Goal: Transaction & Acquisition: Purchase product/service

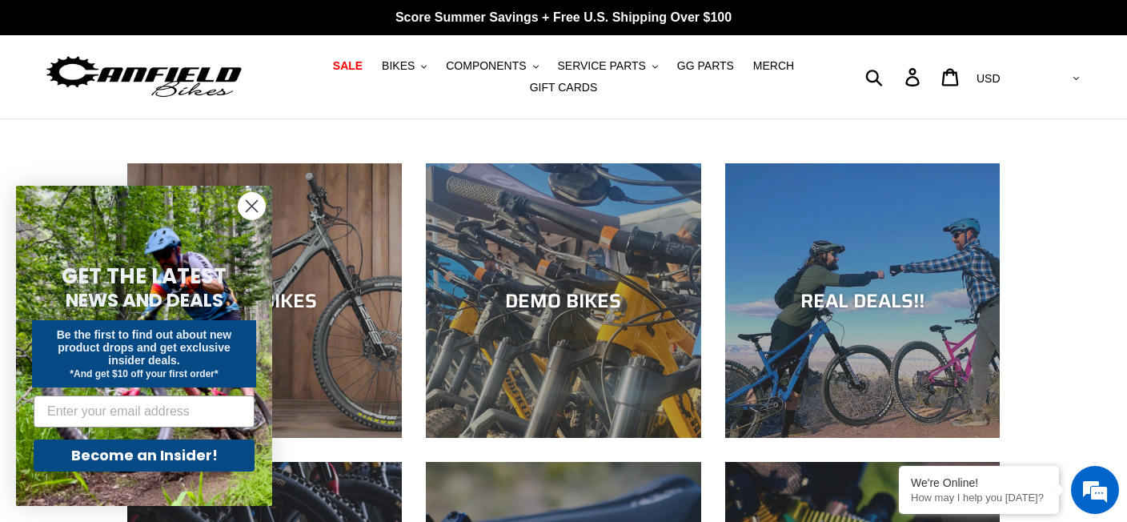
click at [253, 206] on circle "Close dialog" at bounding box center [252, 206] width 26 height 26
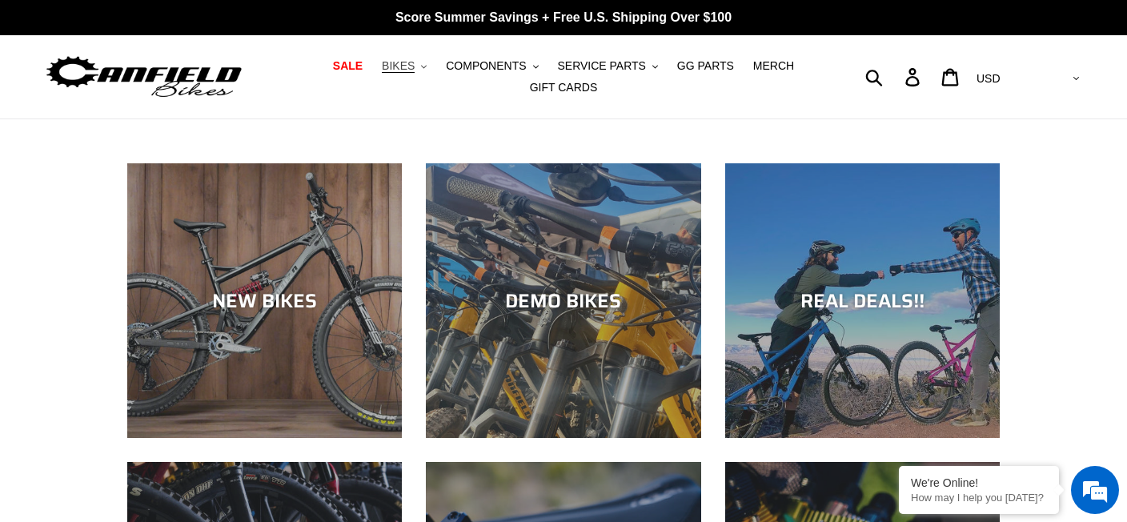
click at [391, 73] on button "BIKES .cls-1{fill:#231f20}" at bounding box center [404, 66] width 61 height 22
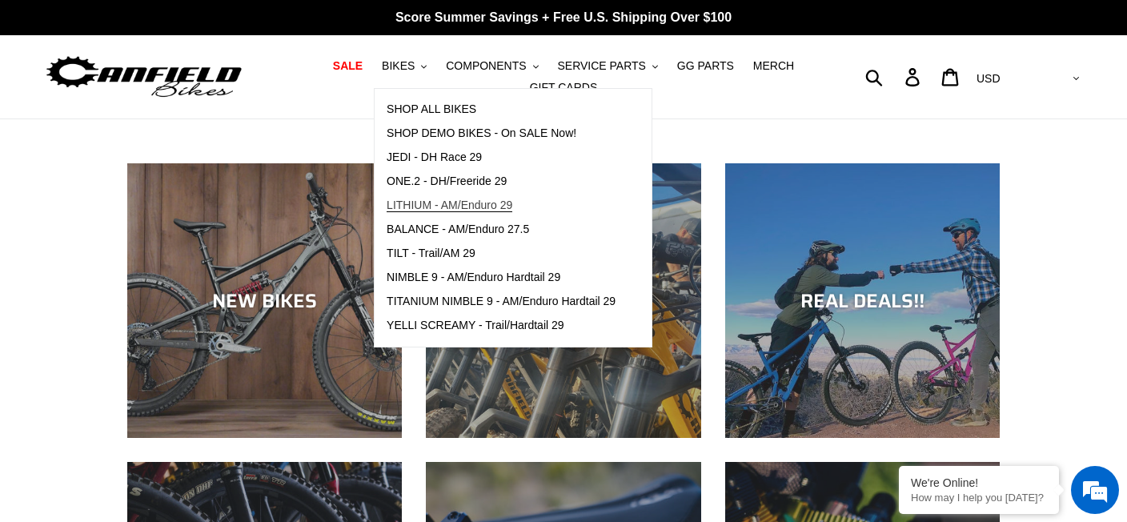
click at [421, 207] on span "LITHIUM - AM/Enduro 29" at bounding box center [450, 206] width 126 height 14
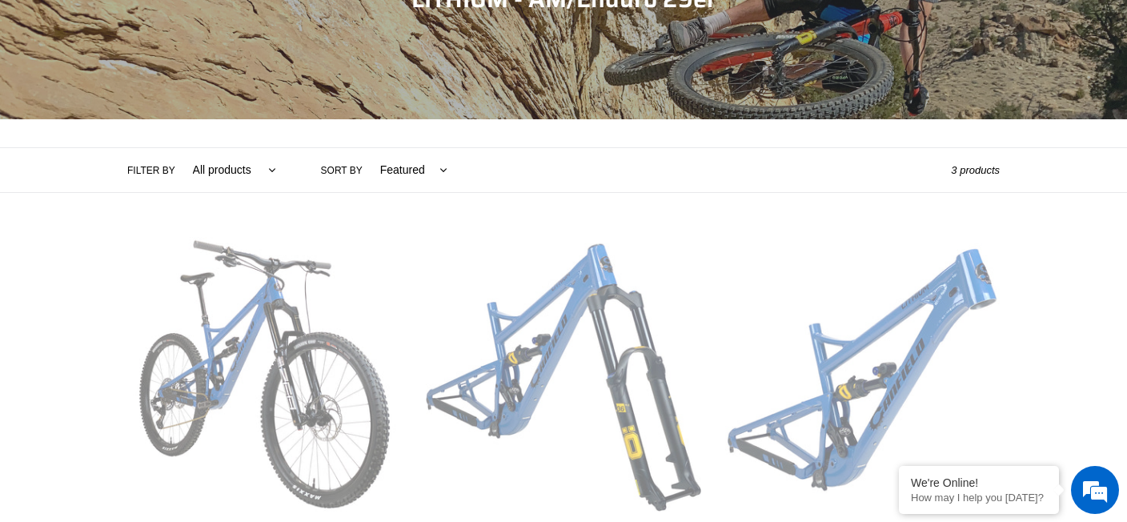
scroll to position [400, 0]
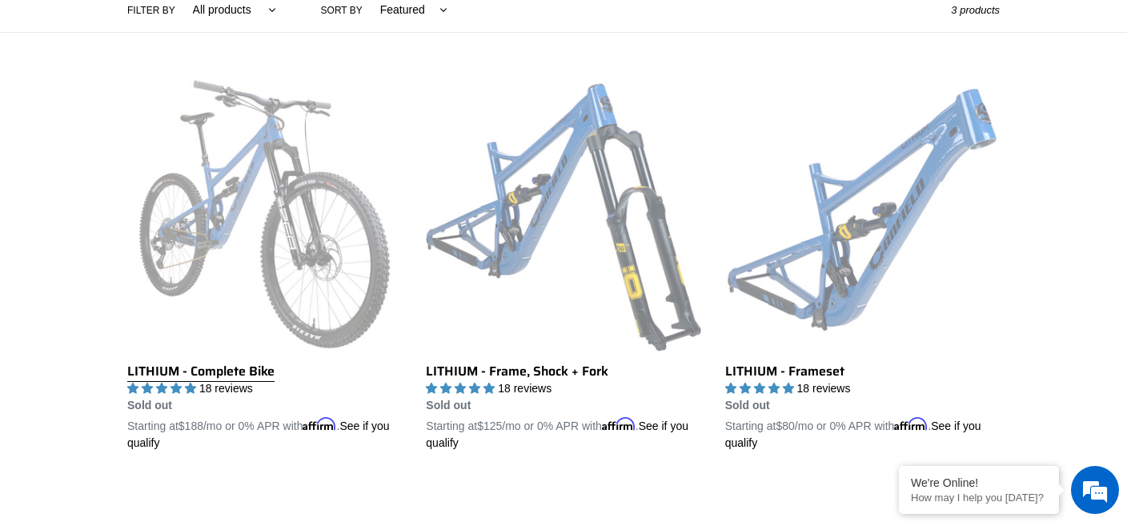
click at [259, 196] on link "LITHIUM - Complete Bike" at bounding box center [264, 264] width 275 height 375
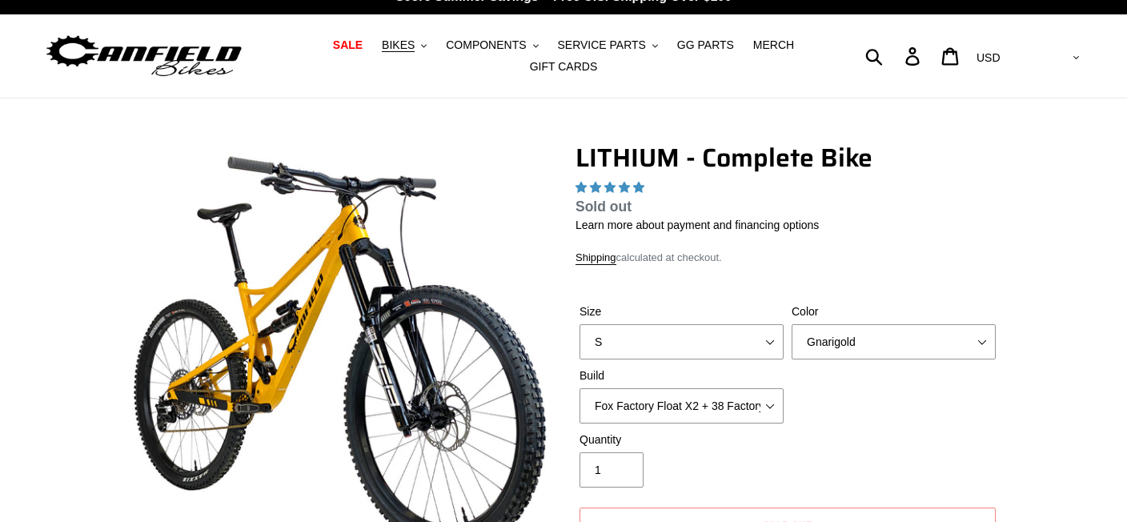
scroll to position [320, 0]
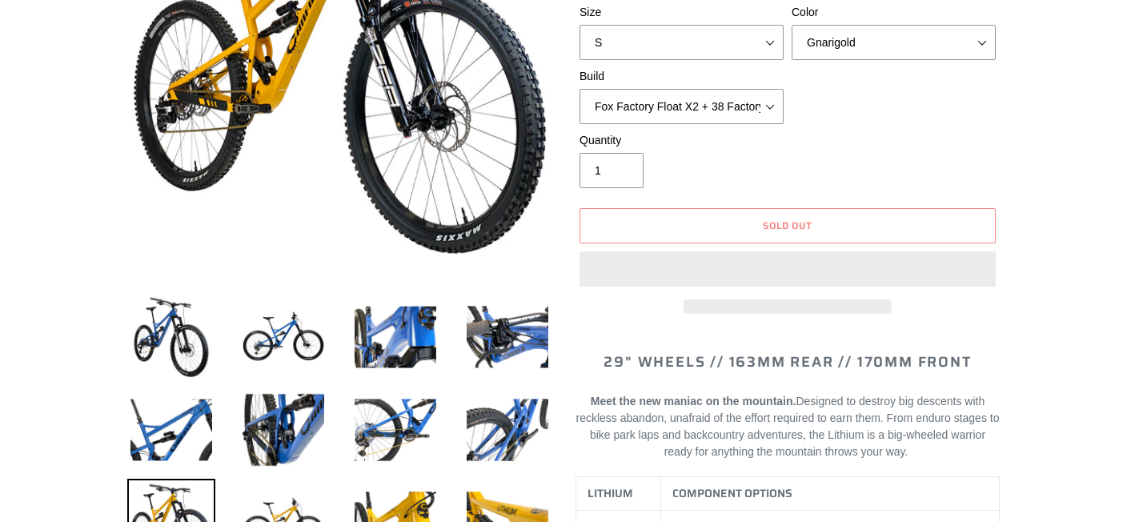
select select "highest-rating"
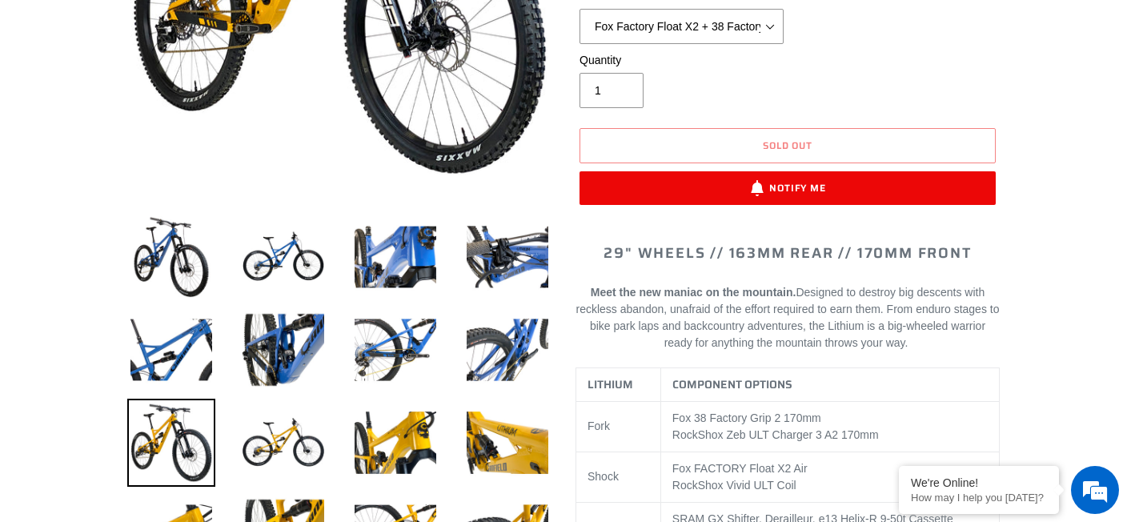
scroll to position [240, 0]
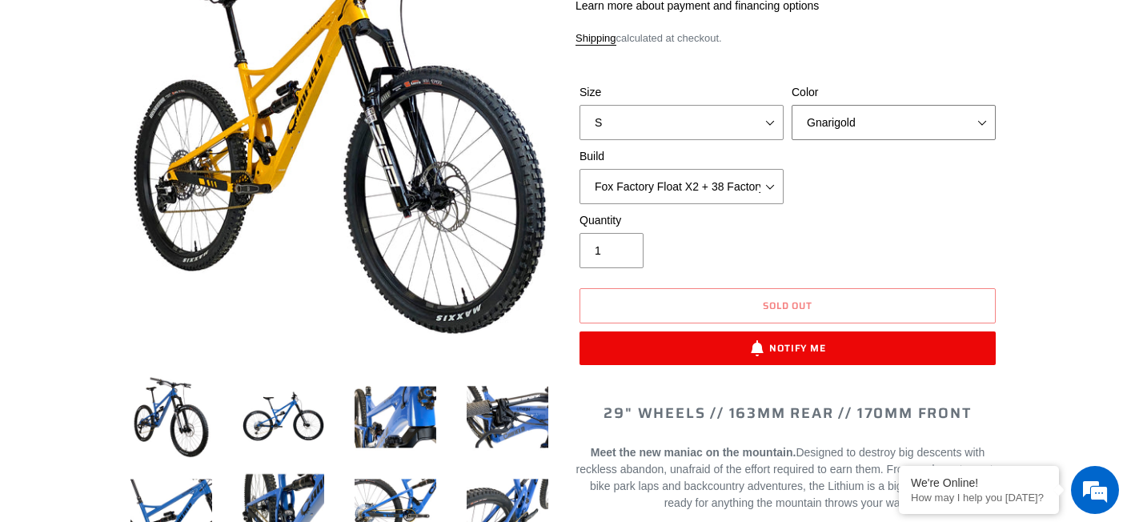
click at [855, 118] on select "Gnarigold Blue Velvet Stealth Black" at bounding box center [894, 122] width 204 height 35
click at [792, 115] on select "Gnarigold Blue Velvet Stealth Black" at bounding box center [894, 122] width 204 height 35
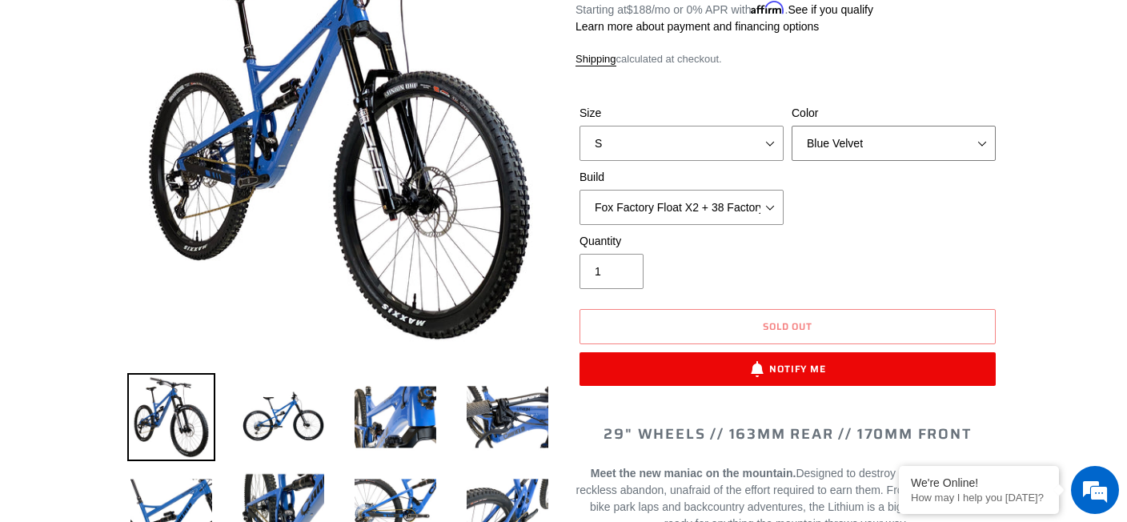
click at [874, 126] on select "Gnarigold Blue Velvet Stealth Black" at bounding box center [894, 143] width 204 height 35
select select "Stealth Black"
click at [792, 126] on select "Gnarigold Blue Velvet Stealth Black" at bounding box center [894, 143] width 204 height 35
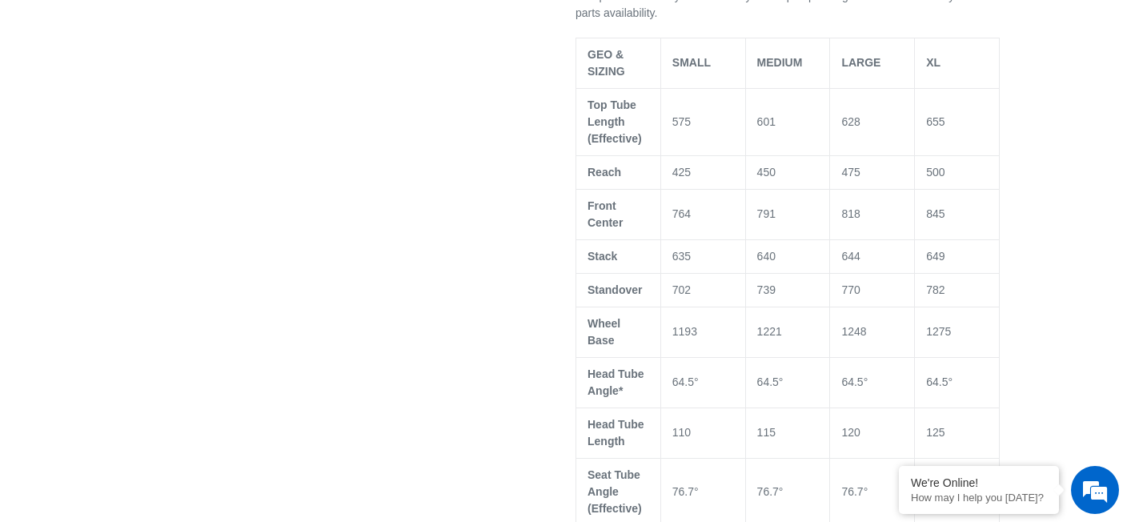
scroll to position [1441, 0]
